Goal: Transaction & Acquisition: Book appointment/travel/reservation

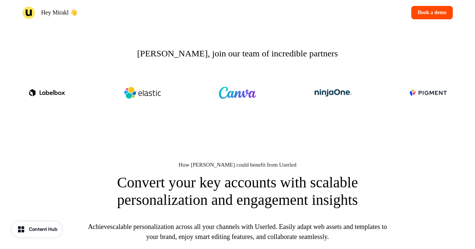
scroll to position [294, 0]
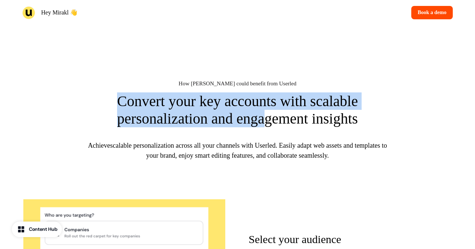
drag, startPoint x: 91, startPoint y: 100, endPoint x: 269, endPoint y: 111, distance: 177.8
click at [268, 111] on p "Convert your key accounts with scalable personalization and engagement insights" at bounding box center [237, 109] width 296 height 35
click at [269, 111] on p "Convert your key accounts with scalable personalization and engagement insights" at bounding box center [237, 109] width 296 height 35
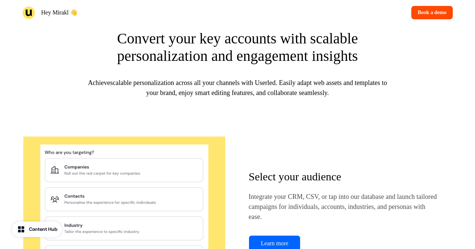
scroll to position [0, 0]
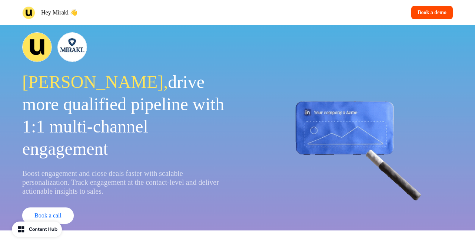
click at [29, 225] on div "Content Hub" at bounding box center [43, 228] width 29 height 7
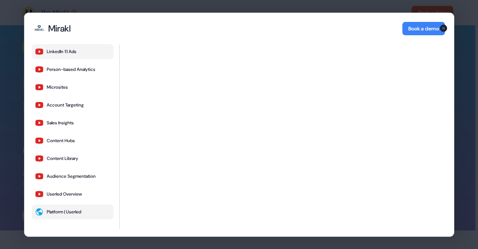
click at [70, 209] on div "Platform | Userled" at bounding box center [63, 212] width 34 height 6
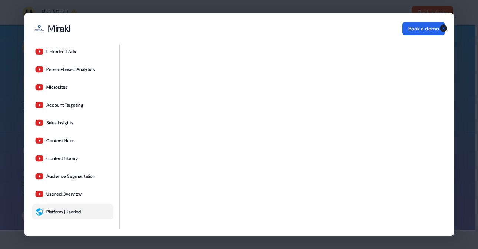
click at [412, 33] on button "Book a demo" at bounding box center [423, 28] width 43 height 13
click at [442, 28] on icon "button" at bounding box center [442, 27] width 7 height 7
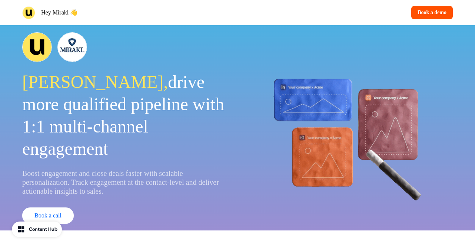
click at [439, 10] on button "Book a demo" at bounding box center [431, 12] width 41 height 13
